Goal: Task Accomplishment & Management: Manage account settings

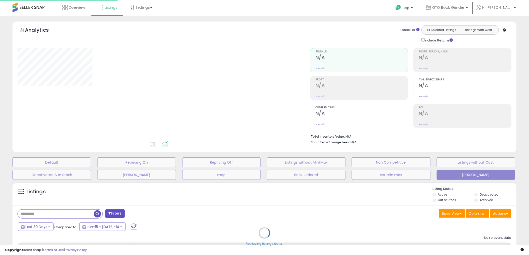
scroll to position [51, 0]
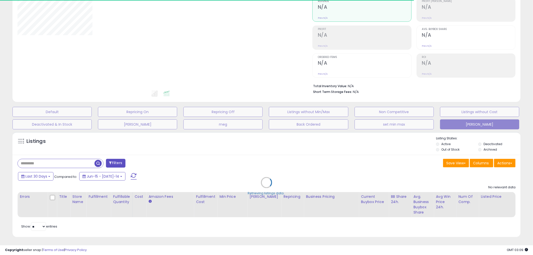
click at [48, 177] on div "Retrieving listings data.." at bounding box center [267, 187] width 516 height 114
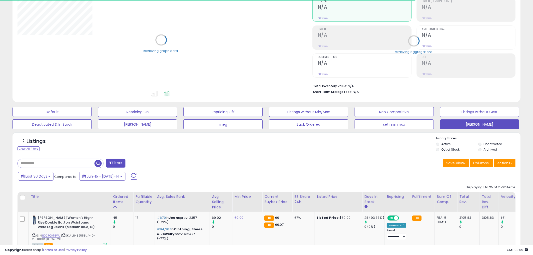
type input "*****"
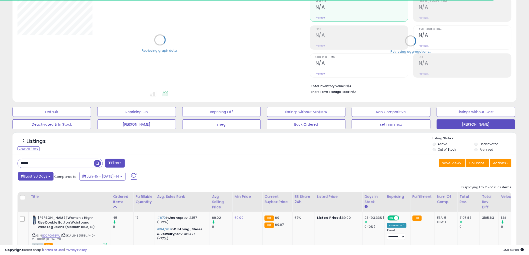
click at [47, 178] on button "Last 30 Days" at bounding box center [36, 176] width 36 height 9
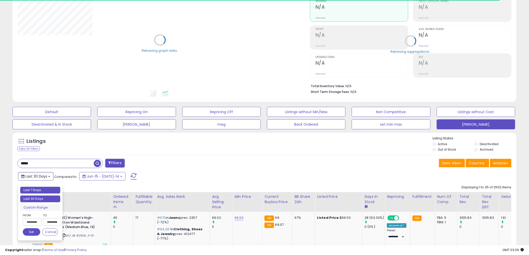
type input "**********"
click at [46, 189] on li "Last 7 Days" at bounding box center [40, 190] width 40 height 7
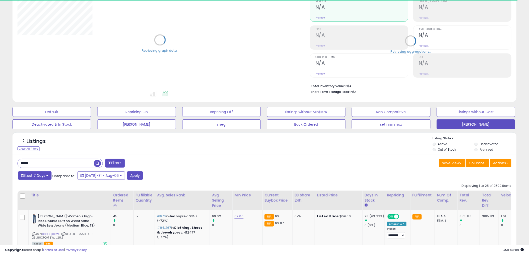
click at [46, 177] on button "Last 7 Days" at bounding box center [35, 176] width 34 height 9
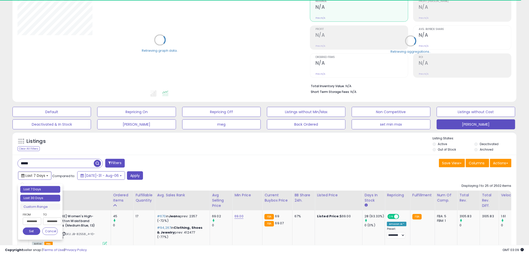
type input "**********"
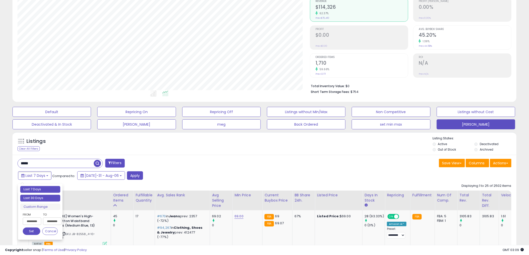
click at [46, 196] on li "Last 30 Days" at bounding box center [40, 198] width 40 height 7
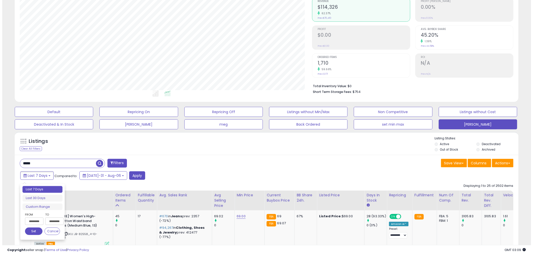
scroll to position [103, 293]
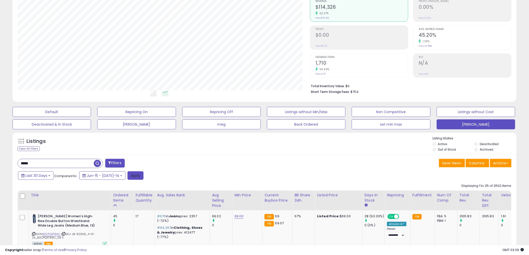
click at [128, 176] on button "Apply" at bounding box center [136, 176] width 16 height 9
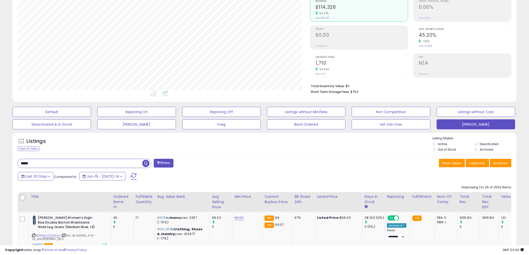
drag, startPoint x: 33, startPoint y: 164, endPoint x: 3, endPoint y: 161, distance: 29.7
click at [145, 164] on span "button" at bounding box center [145, 163] width 7 height 7
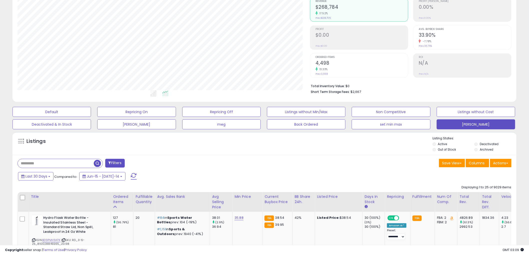
click at [43, 163] on input "text" at bounding box center [56, 163] width 76 height 9
type input "****"
click at [131, 176] on span at bounding box center [134, 176] width 6 height 7
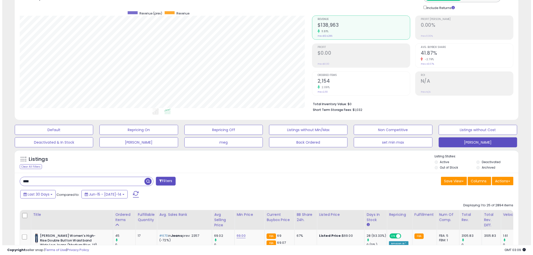
scroll to position [23, 0]
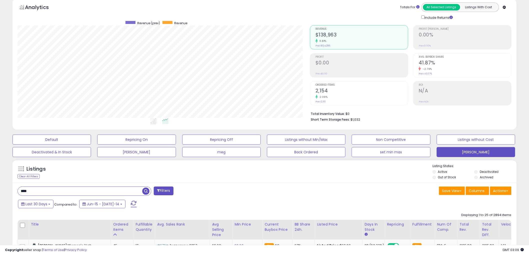
click at [322, 88] on h2 "2,154" at bounding box center [362, 91] width 93 height 7
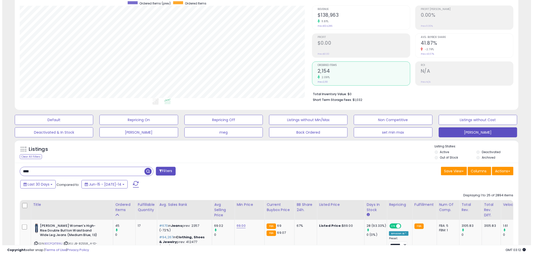
scroll to position [56, 0]
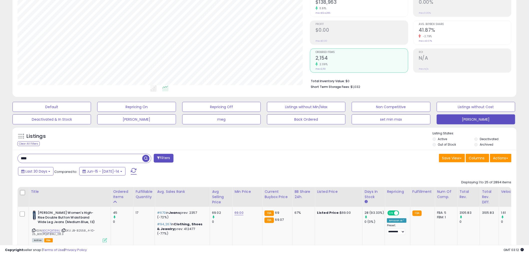
drag, startPoint x: 41, startPoint y: 159, endPoint x: -1, endPoint y: 162, distance: 41.8
click at [0, 162] on html "Unable to login Retrieving listings data.. has not yet accepted the Terms of Us…" at bounding box center [264, 71] width 529 height 255
click at [147, 158] on span "button" at bounding box center [145, 158] width 7 height 7
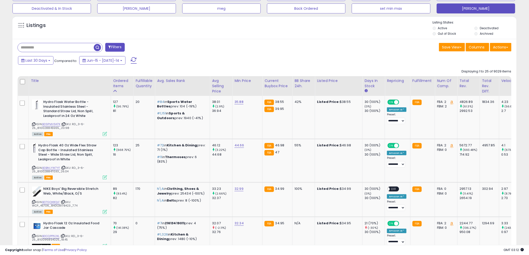
scroll to position [103, 293]
click at [49, 61] on button "Last 30 Days" at bounding box center [36, 60] width 36 height 9
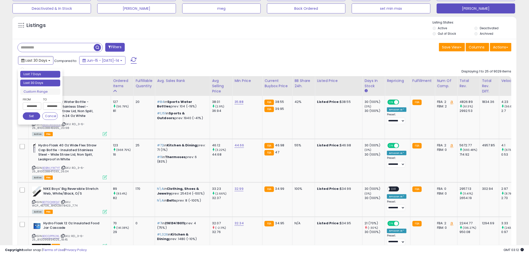
type input "**********"
click at [44, 76] on li "Last 7 Days" at bounding box center [40, 74] width 40 height 7
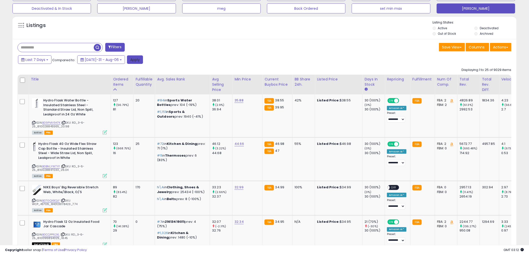
click at [128, 59] on button "Apply" at bounding box center [135, 60] width 16 height 9
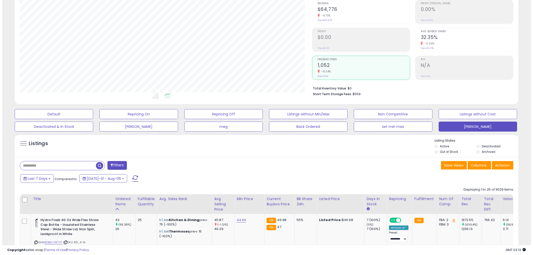
scroll to position [38, 0]
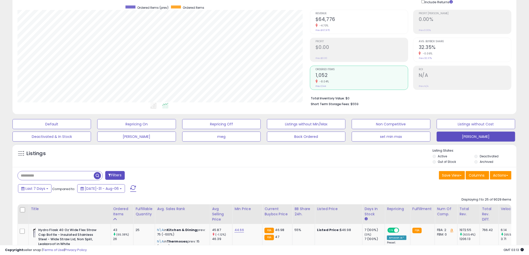
click at [326, 20] on h2 "$64,776" at bounding box center [362, 20] width 93 height 7
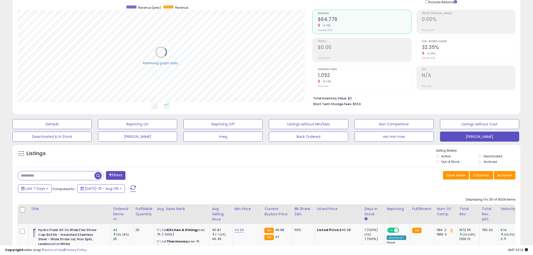
scroll to position [249910, 249720]
click at [43, 177] on input "text" at bounding box center [56, 176] width 76 height 9
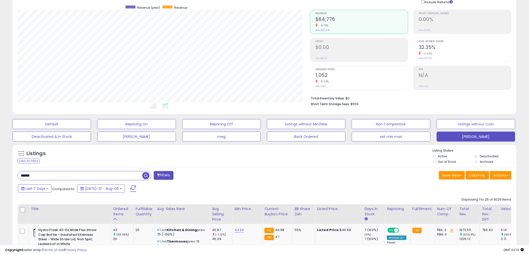
click at [146, 175] on span "button" at bounding box center [145, 175] width 7 height 7
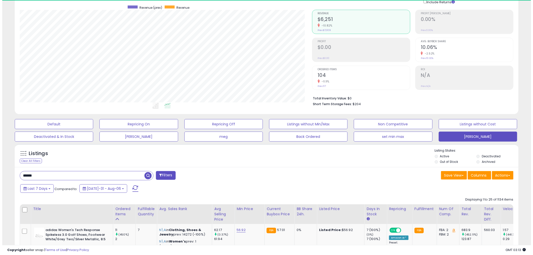
scroll to position [103, 293]
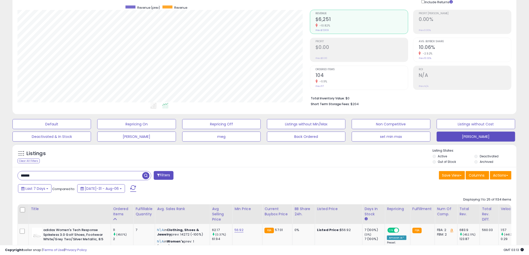
drag, startPoint x: 37, startPoint y: 176, endPoint x: -6, endPoint y: 179, distance: 42.6
click at [0, 179] on html "Unable to login Retrieving listings data.. has not yet accepted the Terms of Us…" at bounding box center [264, 89] width 529 height 255
click at [145, 175] on span "button" at bounding box center [145, 175] width 7 height 7
drag, startPoint x: 34, startPoint y: 177, endPoint x: -2, endPoint y: 180, distance: 36.1
click at [0, 180] on html "Unable to login Retrieving listings data.. has not yet accepted the Terms of Us…" at bounding box center [264, 89] width 529 height 255
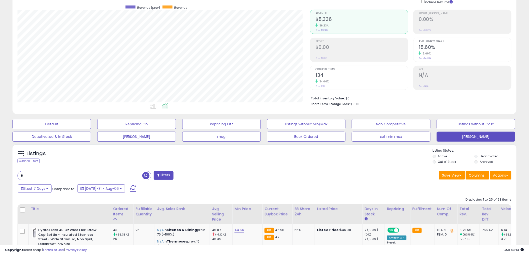
type input "******"
click at [144, 178] on span "button" at bounding box center [145, 175] width 7 height 7
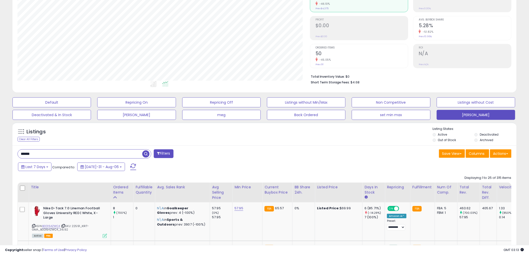
scroll to position [122, 0]
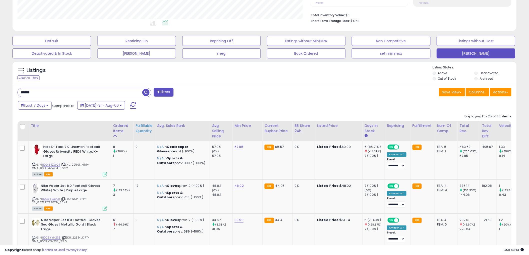
click at [145, 131] on div "Fulfillable Quantity" at bounding box center [144, 128] width 17 height 11
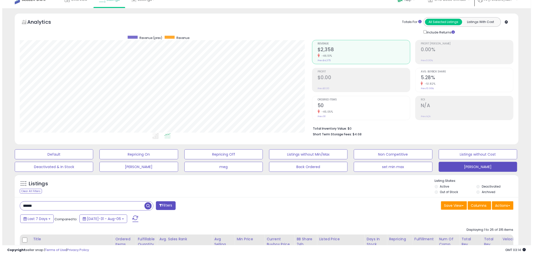
scroll to position [0, 0]
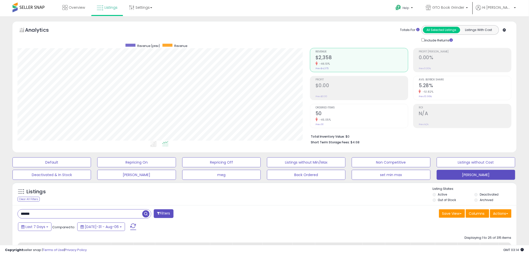
drag, startPoint x: 36, startPoint y: 218, endPoint x: -7, endPoint y: 215, distance: 42.3
click at [0, 215] on html "Unable to login Retrieving listings data.. has not yet accepted the Terms of Us…" at bounding box center [264, 127] width 529 height 255
click at [147, 215] on span "button" at bounding box center [145, 214] width 7 height 7
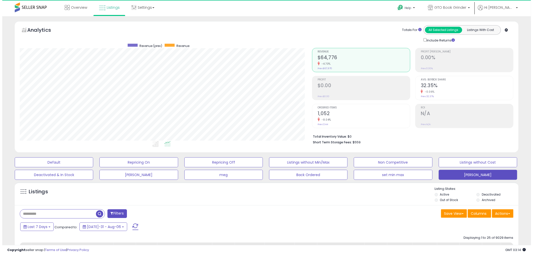
scroll to position [103, 293]
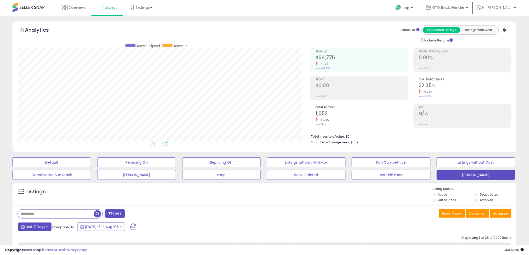
click at [46, 228] on button "Last 7 Days" at bounding box center [35, 227] width 34 height 9
click at [63, 214] on input "text" at bounding box center [66, 214] width 96 height 9
type input "****"
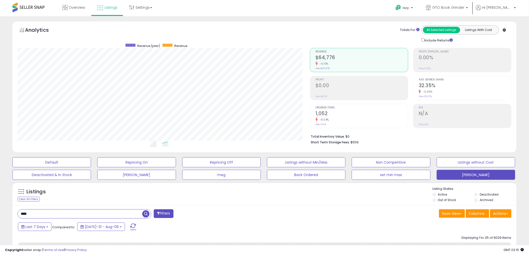
click at [146, 213] on span "button" at bounding box center [145, 214] width 7 height 7
click at [48, 228] on button "Last 7 Days" at bounding box center [35, 227] width 34 height 9
type input "**********"
click at [47, 249] on li "Last 30 Days" at bounding box center [40, 249] width 40 height 7
click at [128, 226] on button "Apply" at bounding box center [136, 226] width 16 height 9
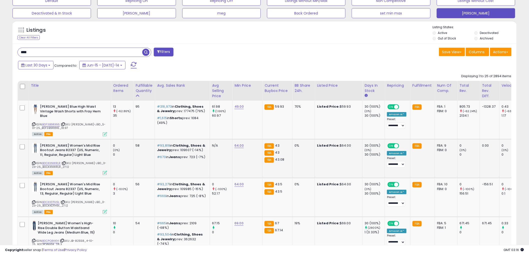
scroll to position [167, 0]
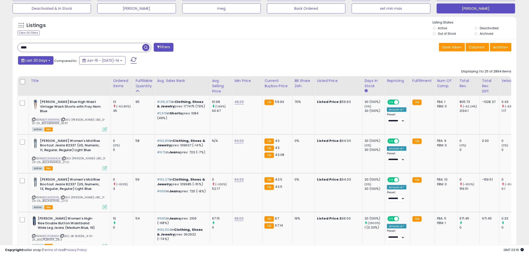
click at [50, 61] on b at bounding box center [49, 60] width 2 height 1
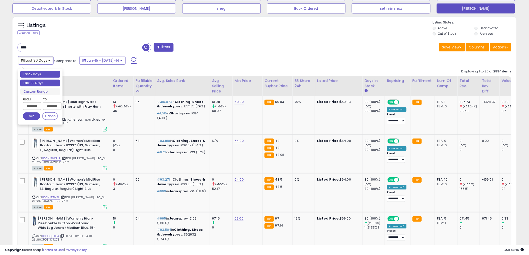
type input "**********"
click at [47, 76] on li "Last 7 Days" at bounding box center [40, 74] width 40 height 7
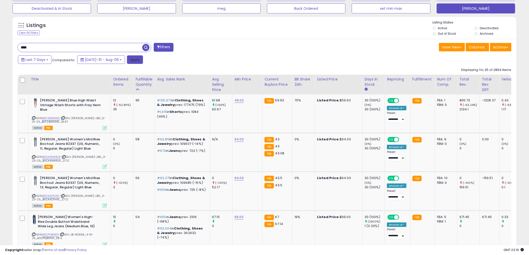
click at [129, 61] on button "Apply" at bounding box center [135, 60] width 16 height 9
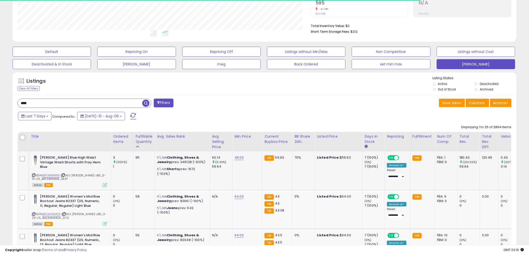
scroll to position [111, 0]
click at [120, 141] on div "Ordered Items" at bounding box center [122, 139] width 18 height 11
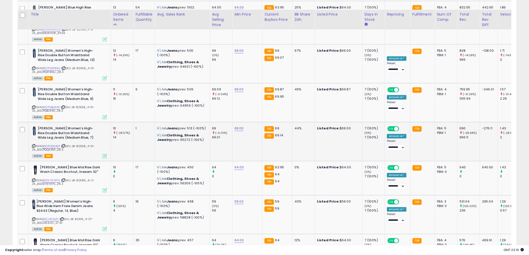
scroll to position [333, 0]
